Goal: Task Accomplishment & Management: Complete application form

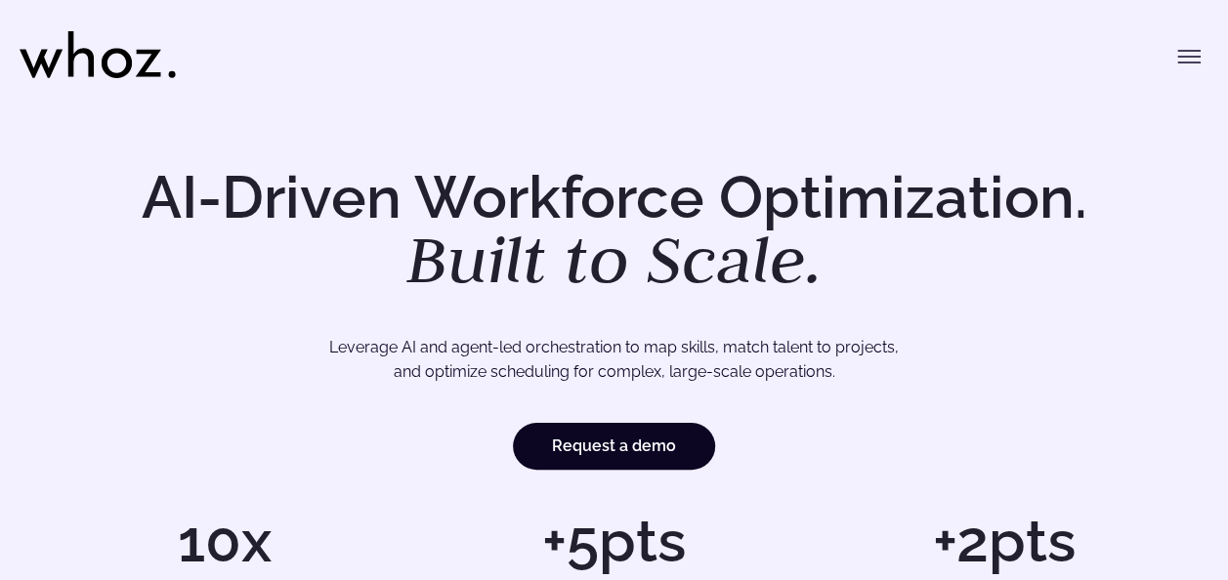
click at [1191, 51] on icon "Toggle menu" at bounding box center [1188, 51] width 21 height 0
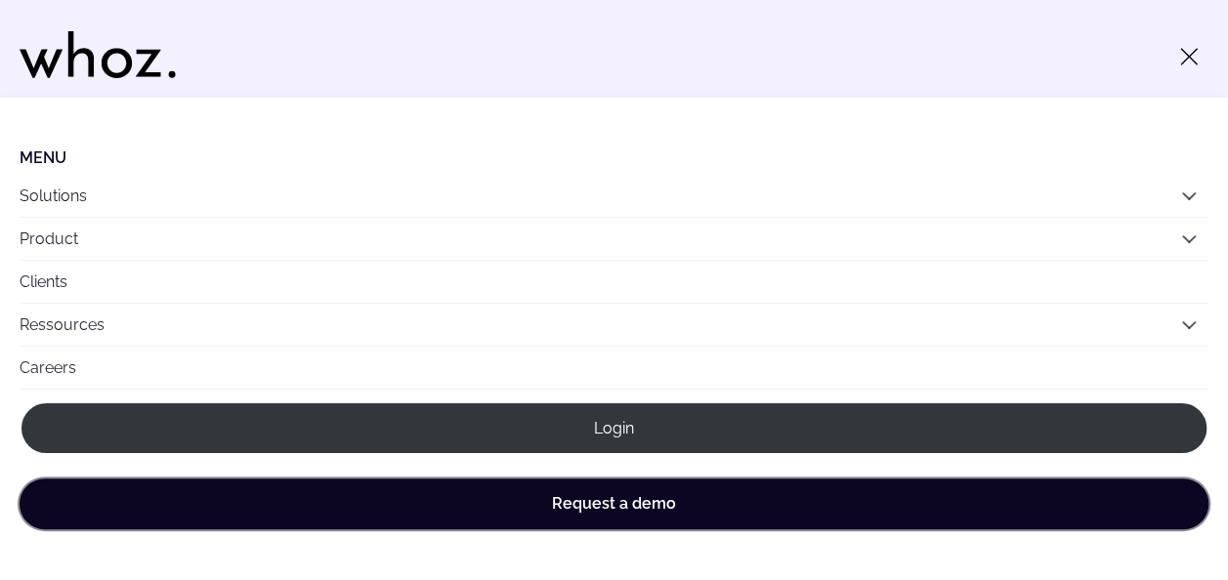
click at [723, 489] on link "Request a demo" at bounding box center [614, 504] width 1189 height 51
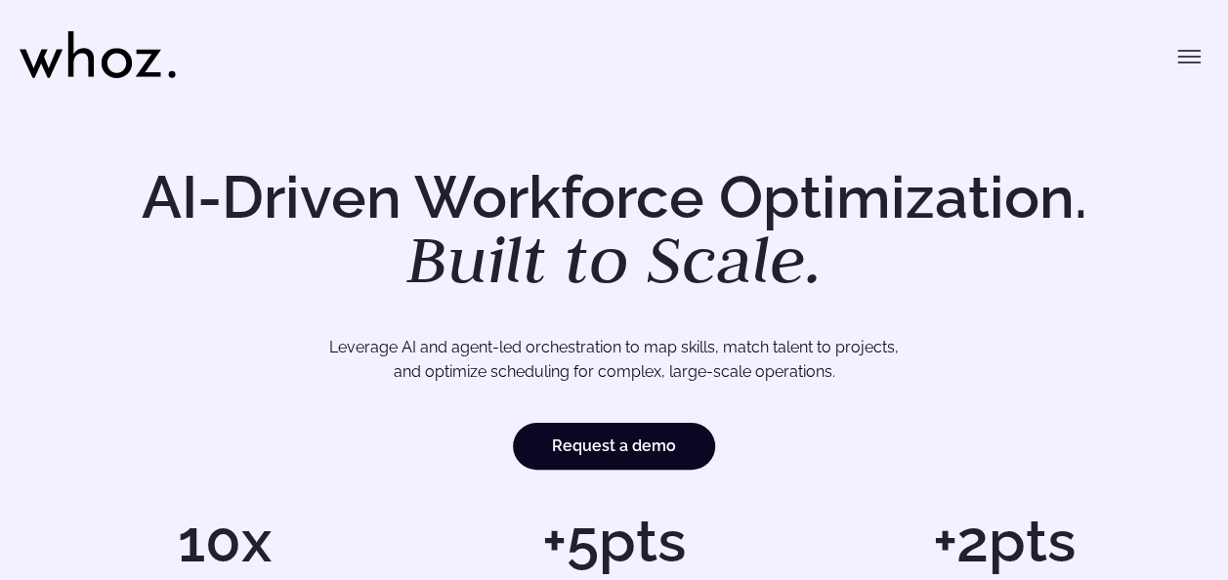
click at [1197, 54] on icon "Toggle menu" at bounding box center [1188, 56] width 23 height 23
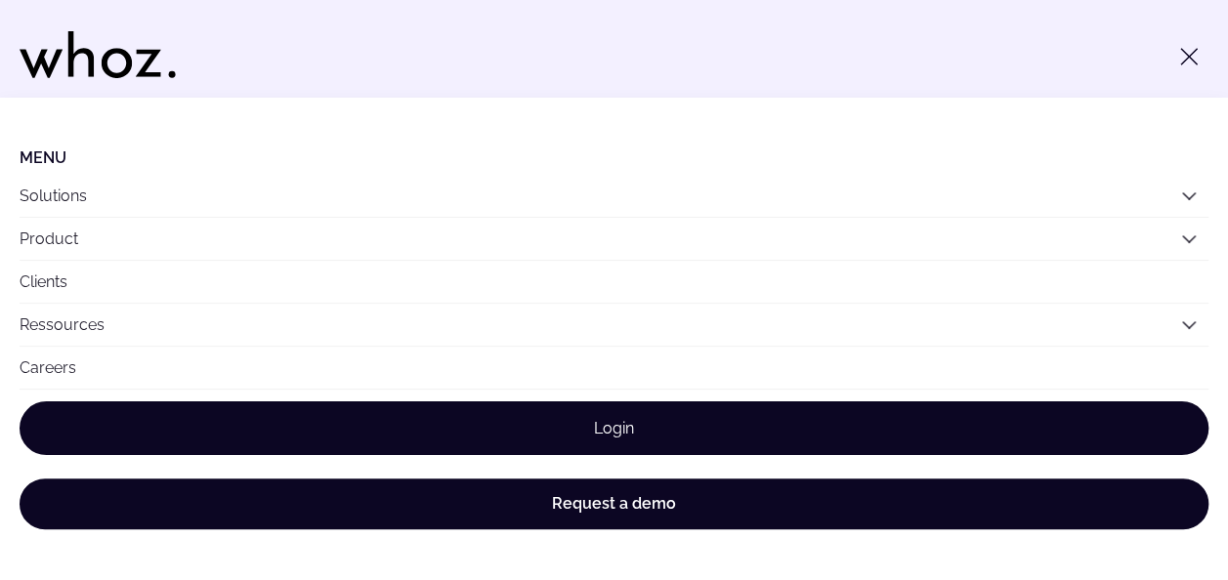
click at [720, 409] on link "Login" at bounding box center [614, 428] width 1189 height 54
